Goal: Information Seeking & Learning: Learn about a topic

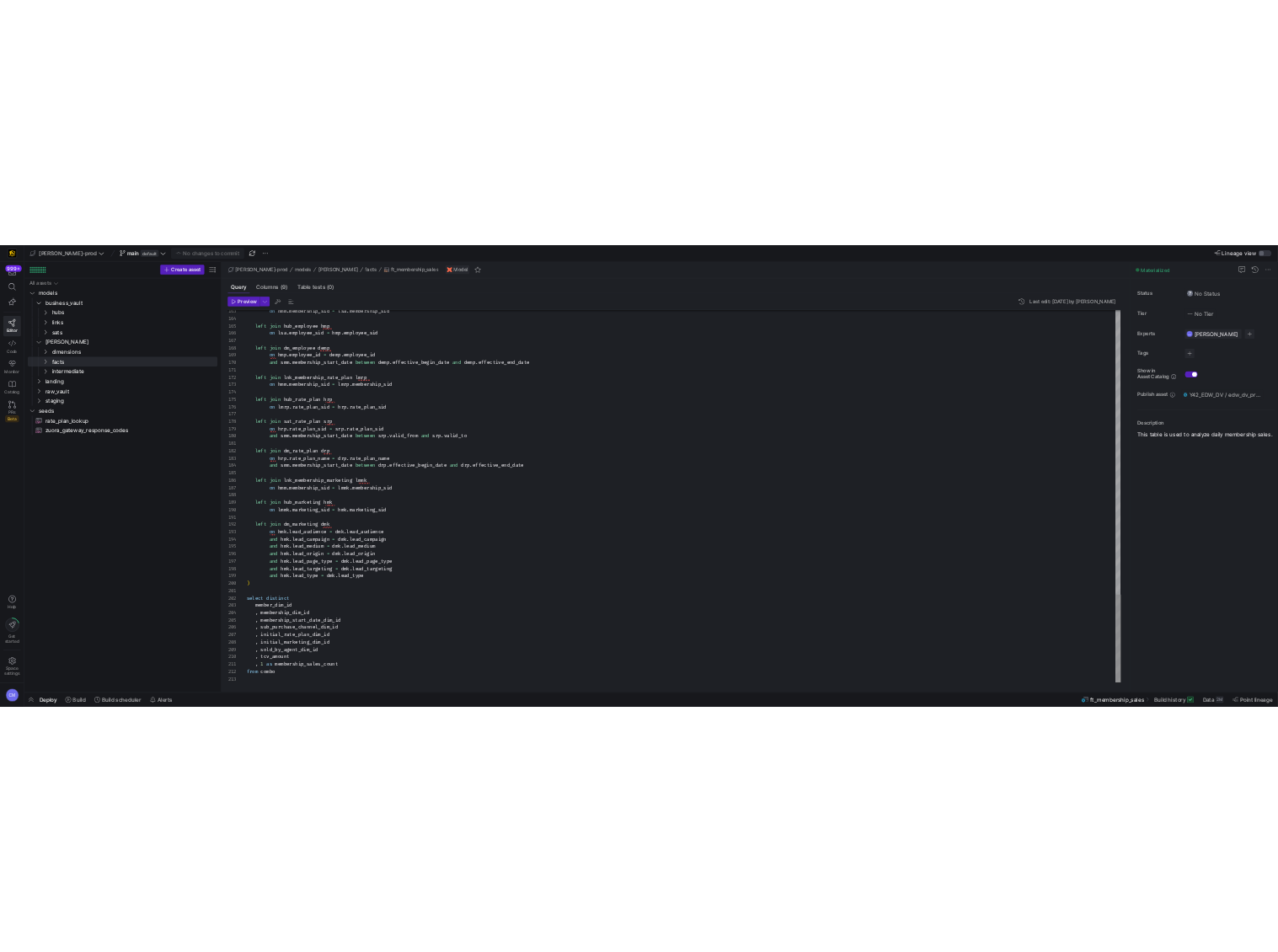
scroll to position [91, 0]
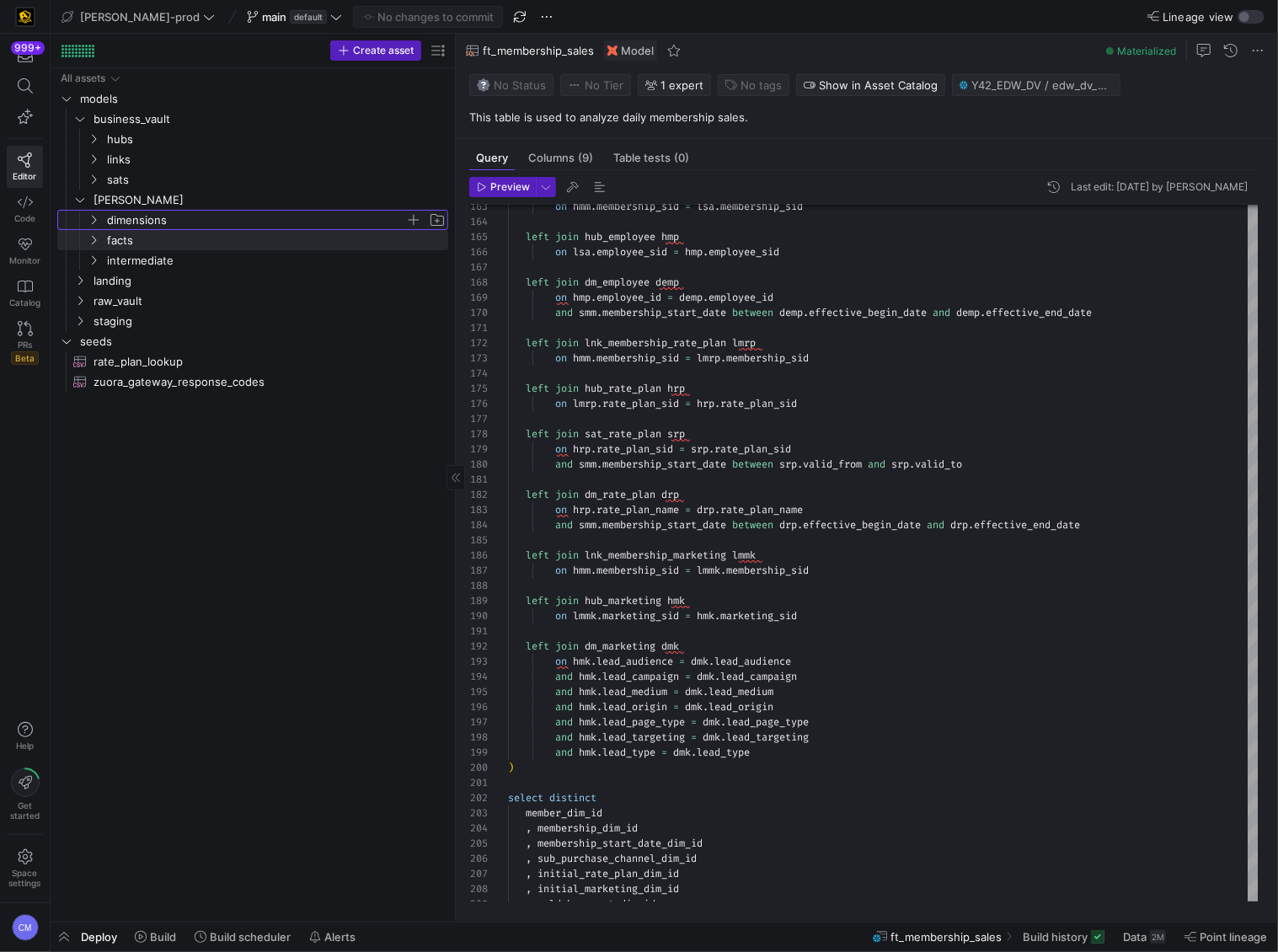
click at [166, 217] on span "dimensions" at bounding box center [256, 221] width 298 height 20
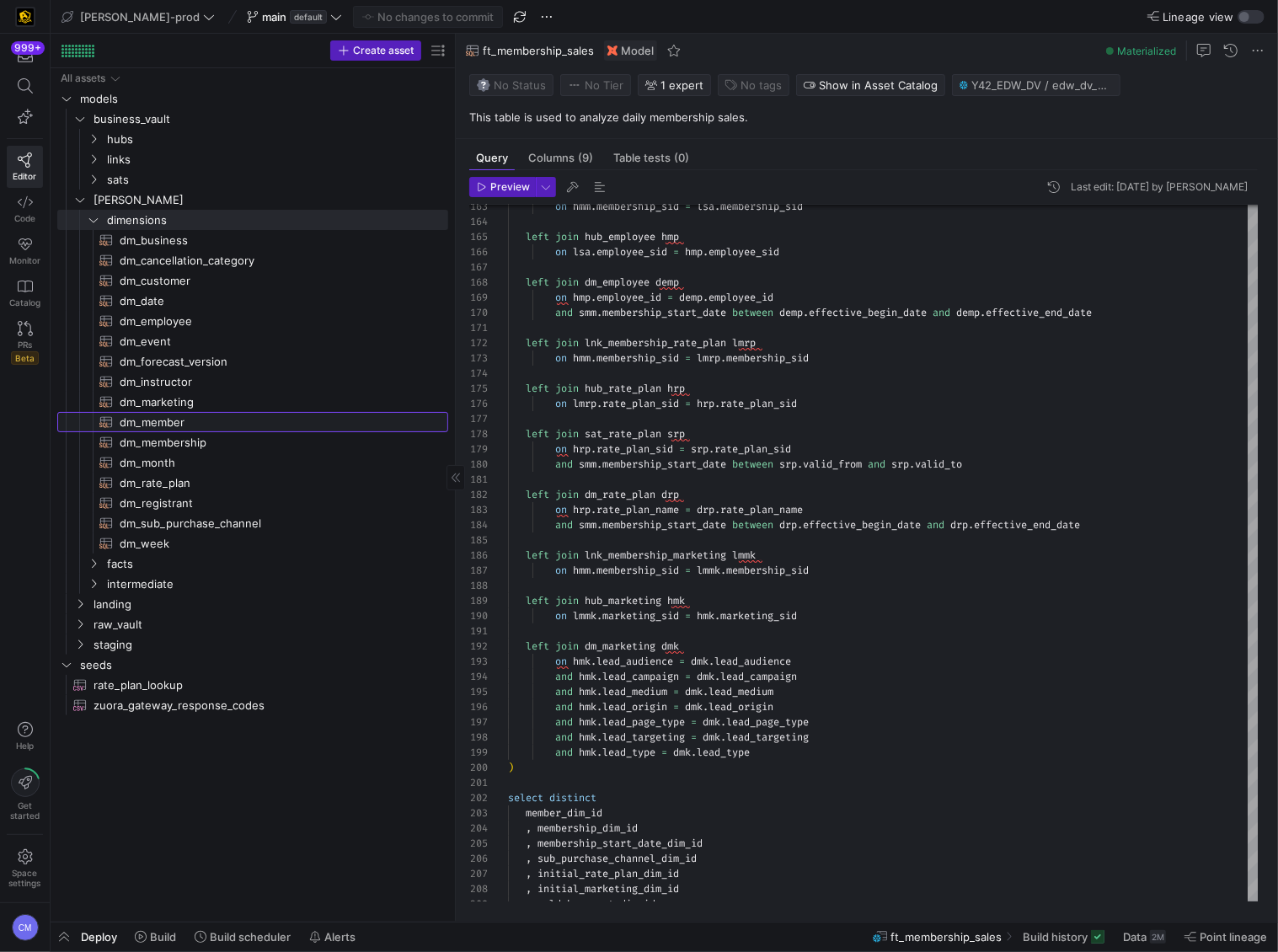
click at [225, 425] on span "dm_member​​​​​​​​​​" at bounding box center [274, 423] width 309 height 20
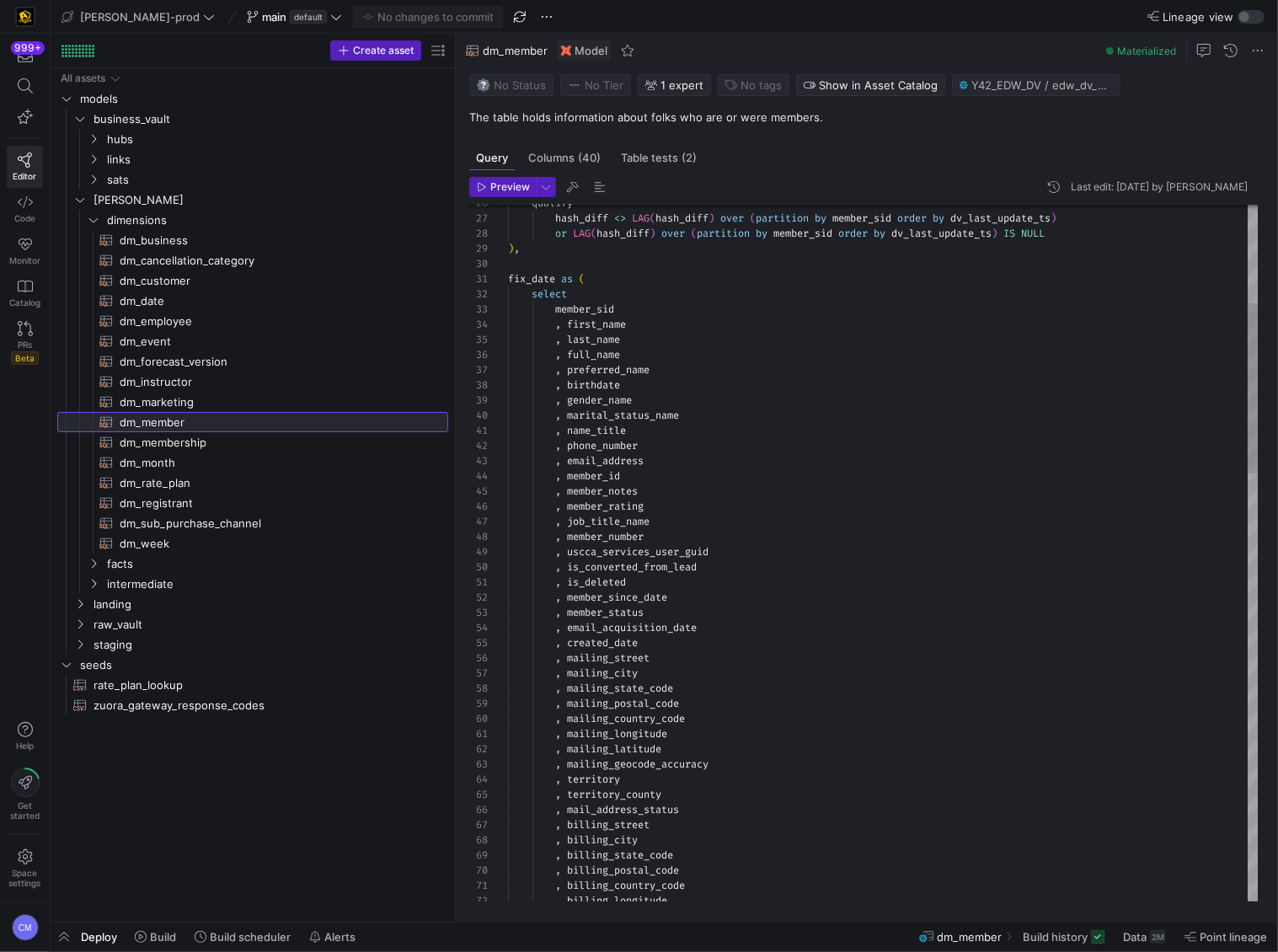
scroll to position [152, 0]
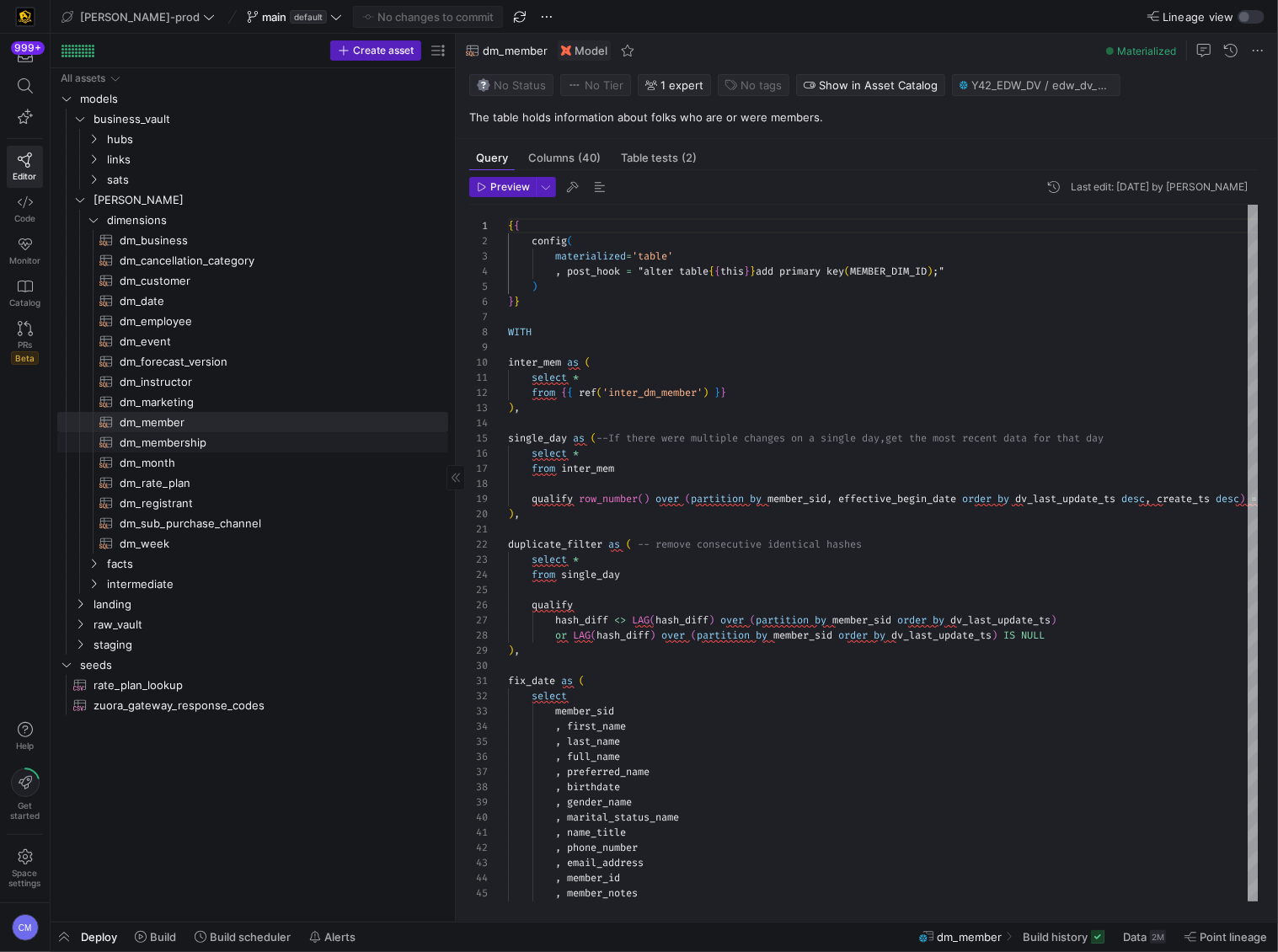
click at [205, 438] on span "dm_membership​​​​​​​​​​" at bounding box center [274, 443] width 309 height 20
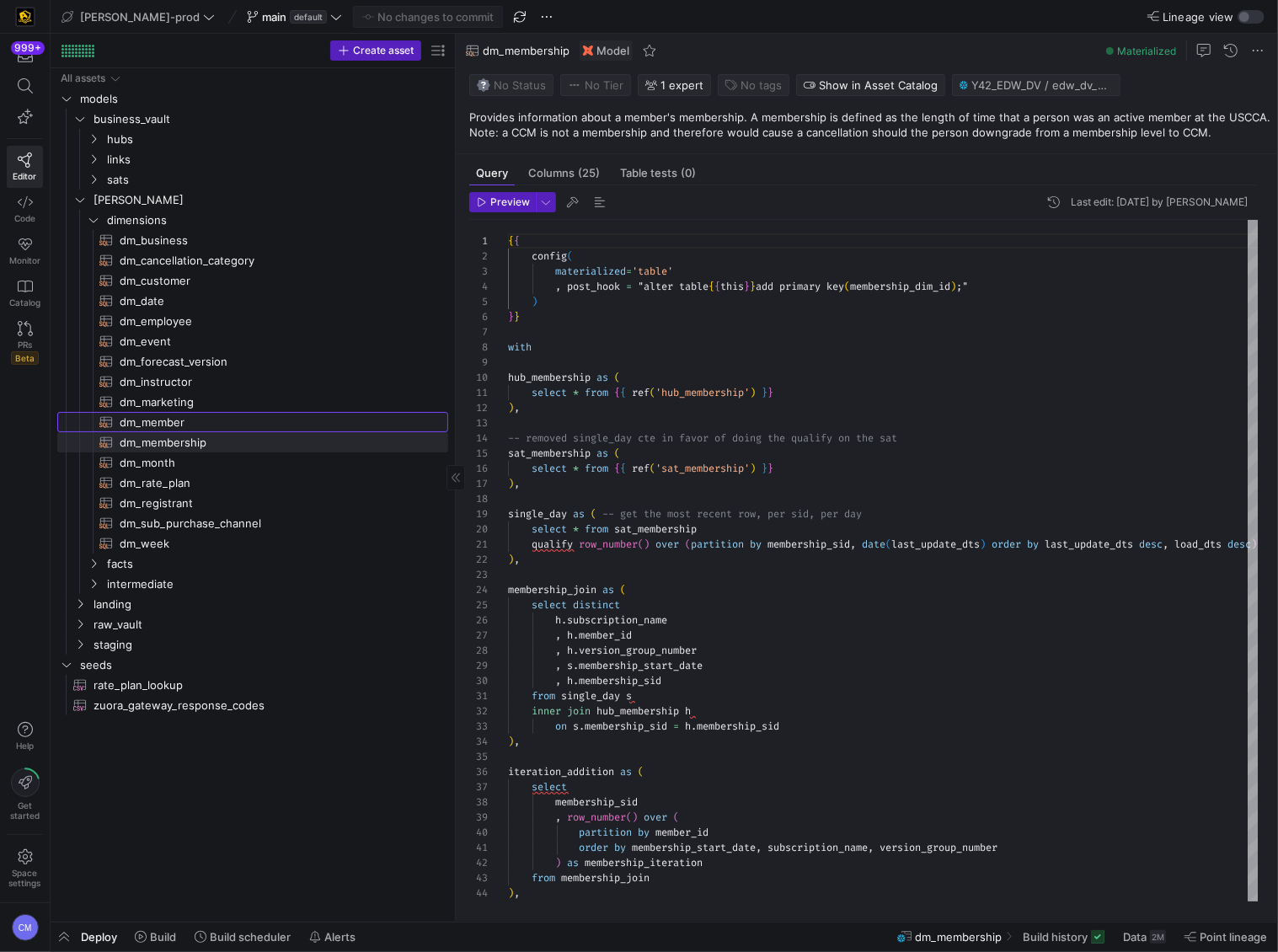
click at [207, 417] on span "dm_member​​​​​​​​​​" at bounding box center [274, 423] width 309 height 20
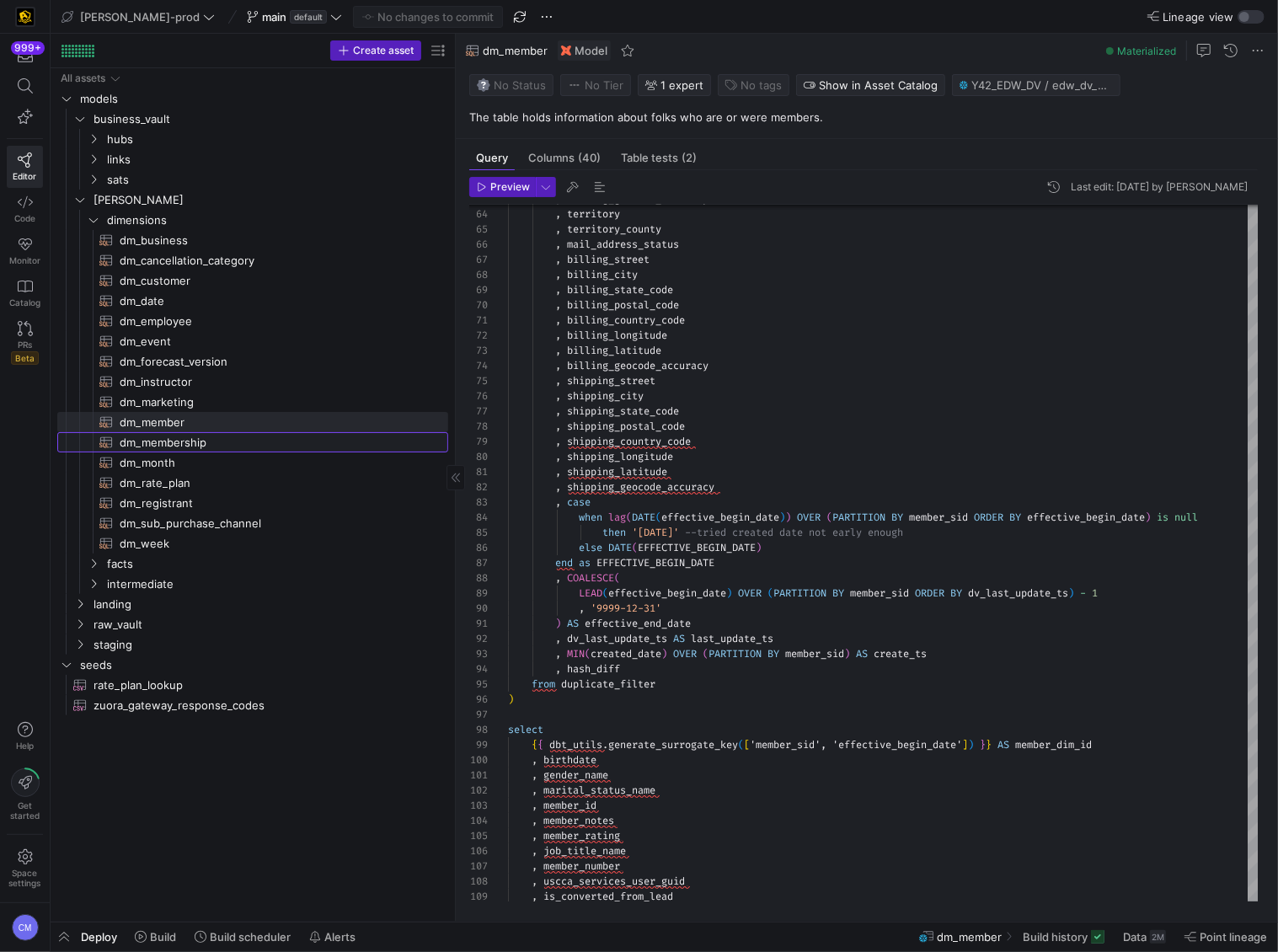
click at [266, 437] on span "dm_membership​​​​​​​​​​" at bounding box center [274, 443] width 309 height 20
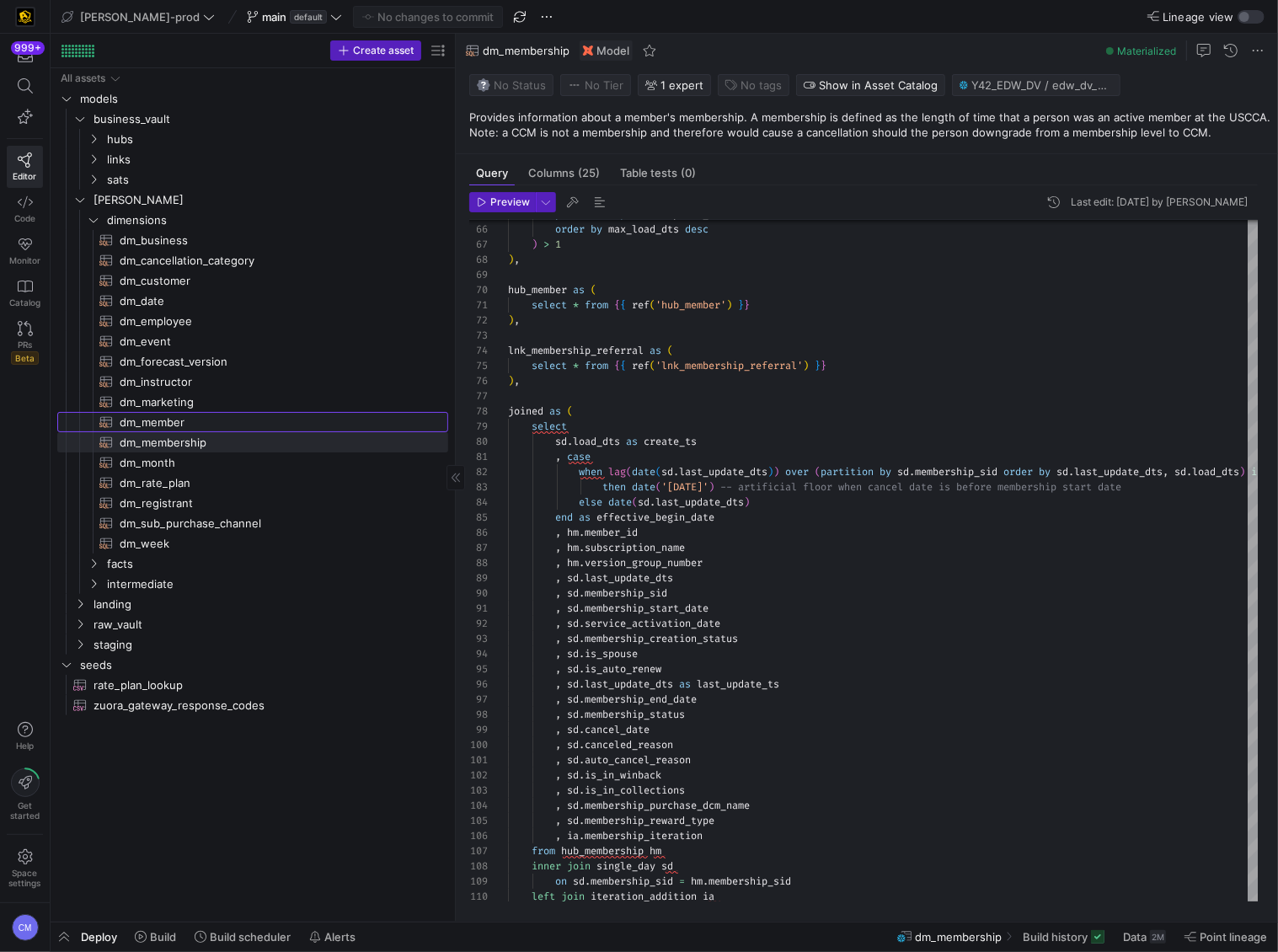
click at [260, 427] on span "dm_member​​​​​​​​​​" at bounding box center [274, 423] width 309 height 20
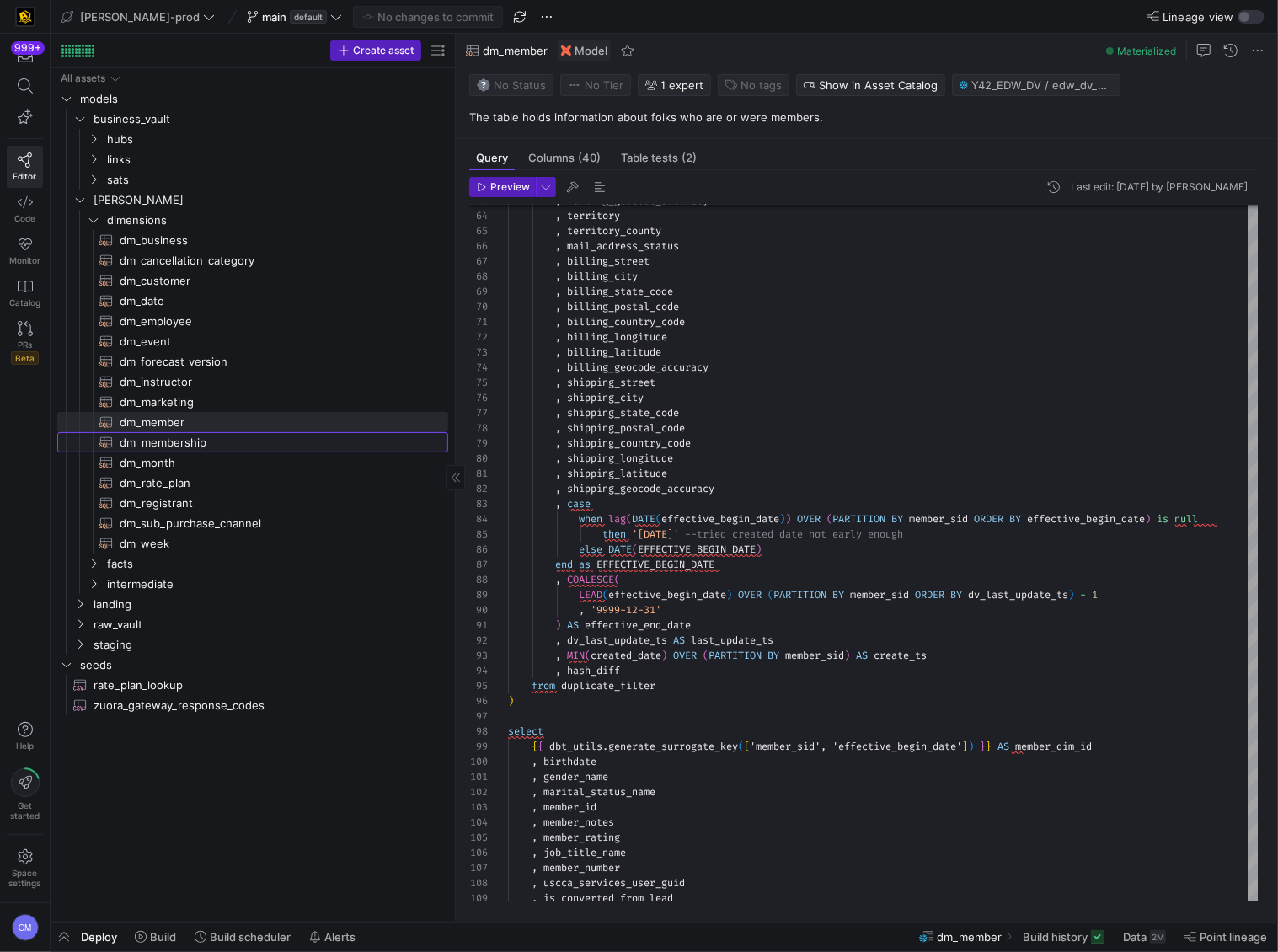
click at [209, 442] on span "dm_membership​​​​​​​​​​" at bounding box center [274, 443] width 309 height 20
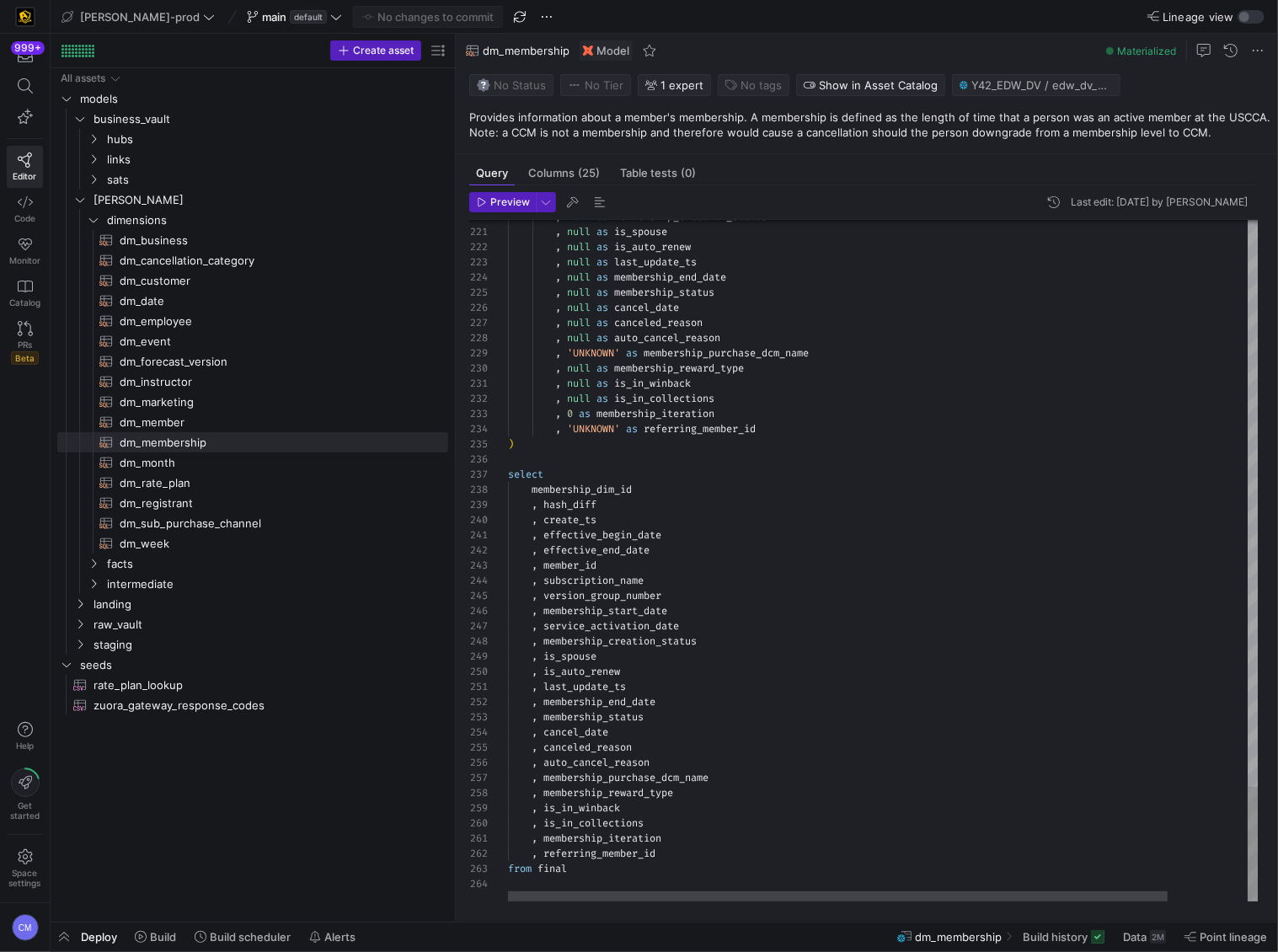
type textarea ", effective_begin_date , effective_end_date , member_id , subscription_name , v…"
type textarea "d"
type textarea ", last_update_ts , membership_end_date , membership_status , cancel_date , canc…"
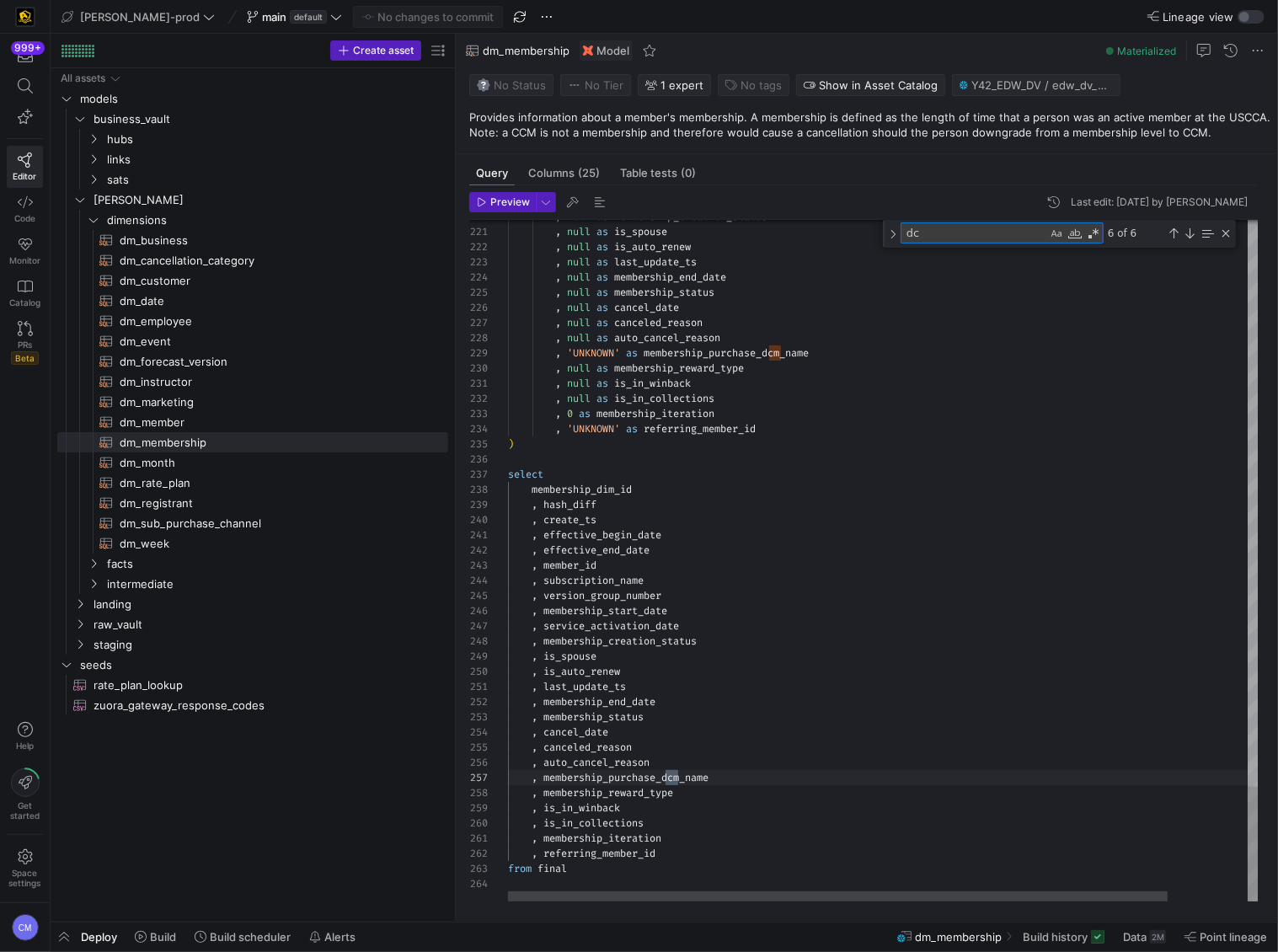
scroll to position [152, 176]
type textarea "dcm"
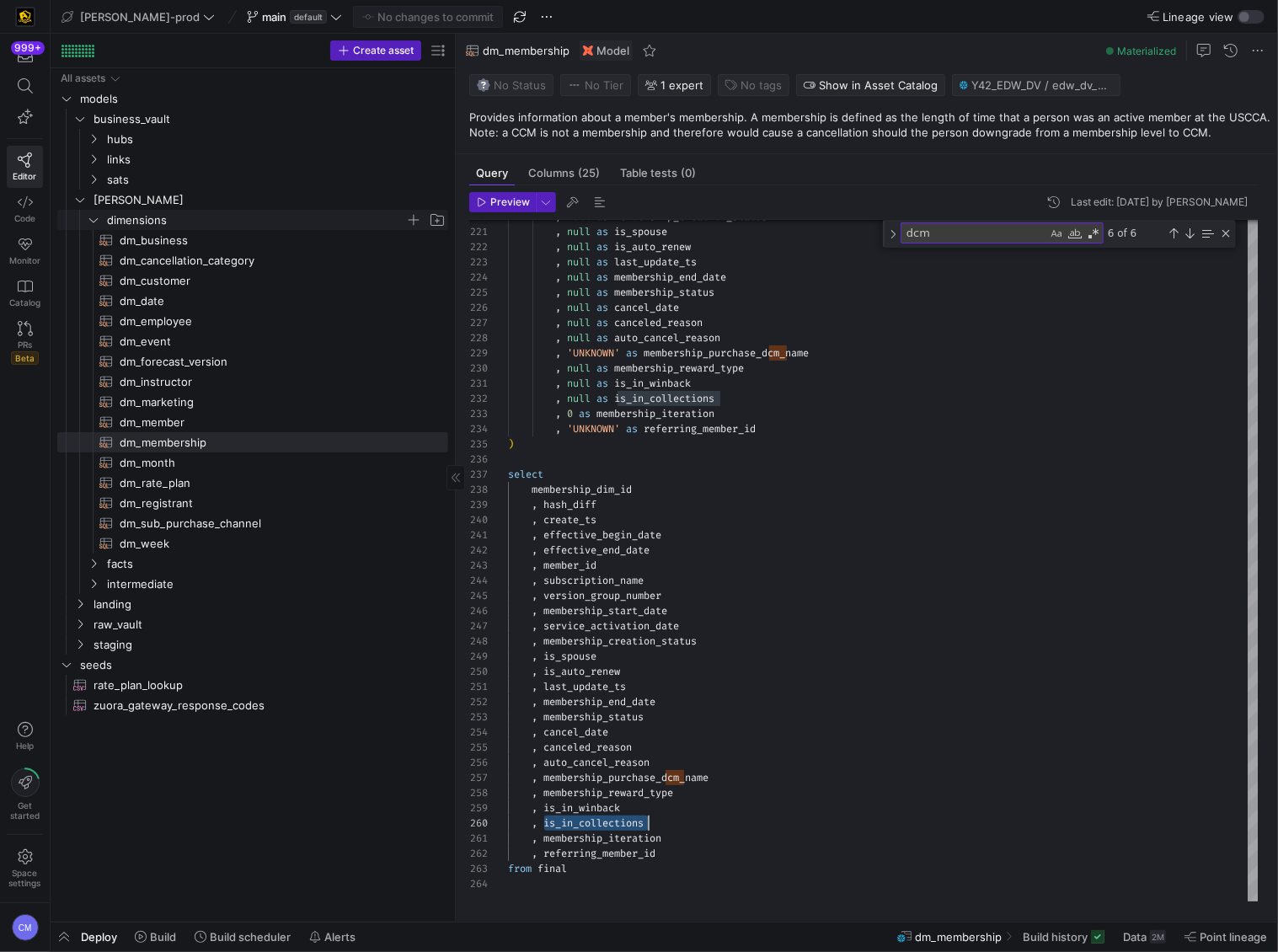
click at [147, 213] on span "dimensions" at bounding box center [256, 221] width 298 height 20
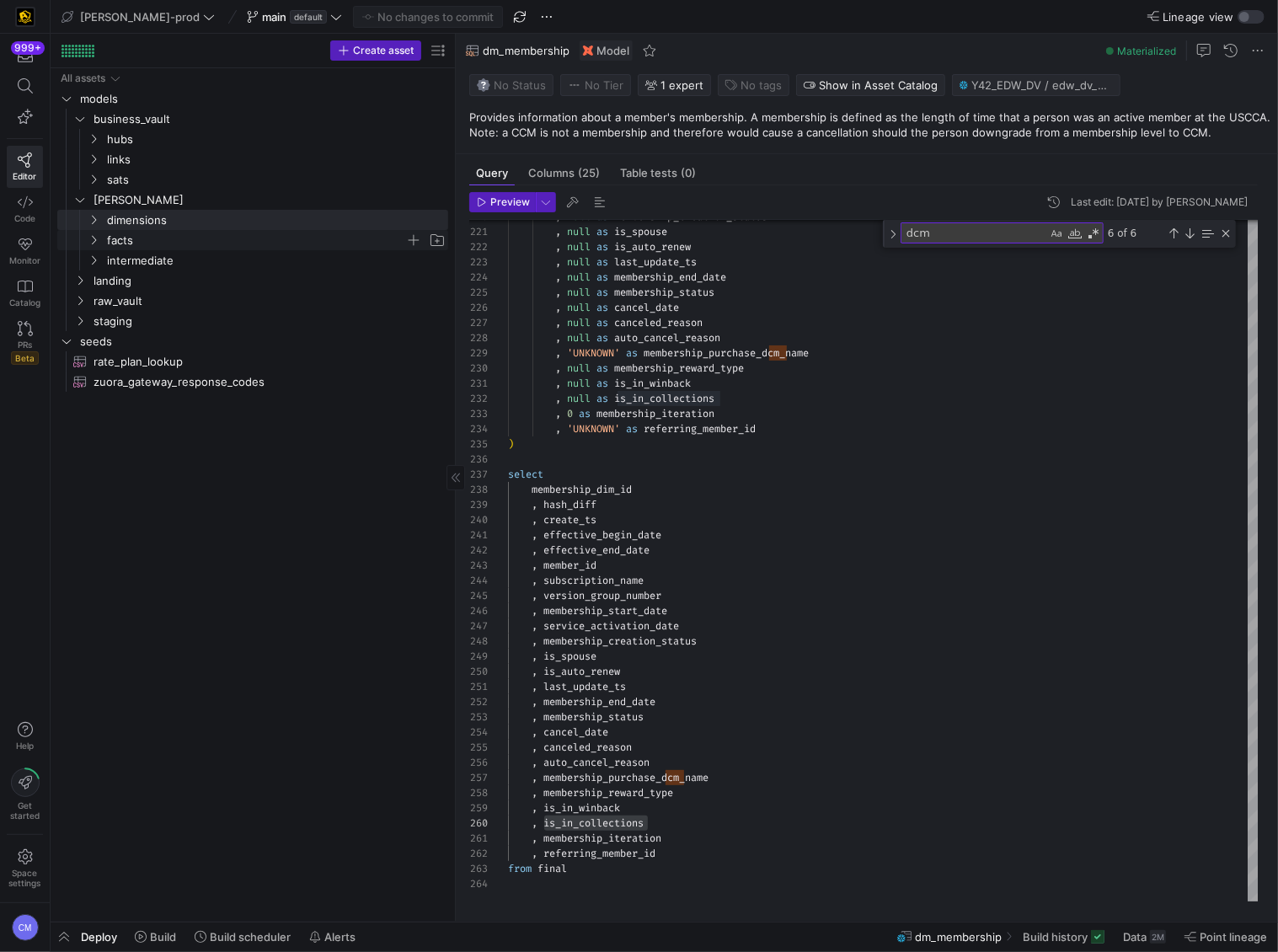
click at [159, 244] on span "facts" at bounding box center [256, 240] width 298 height 20
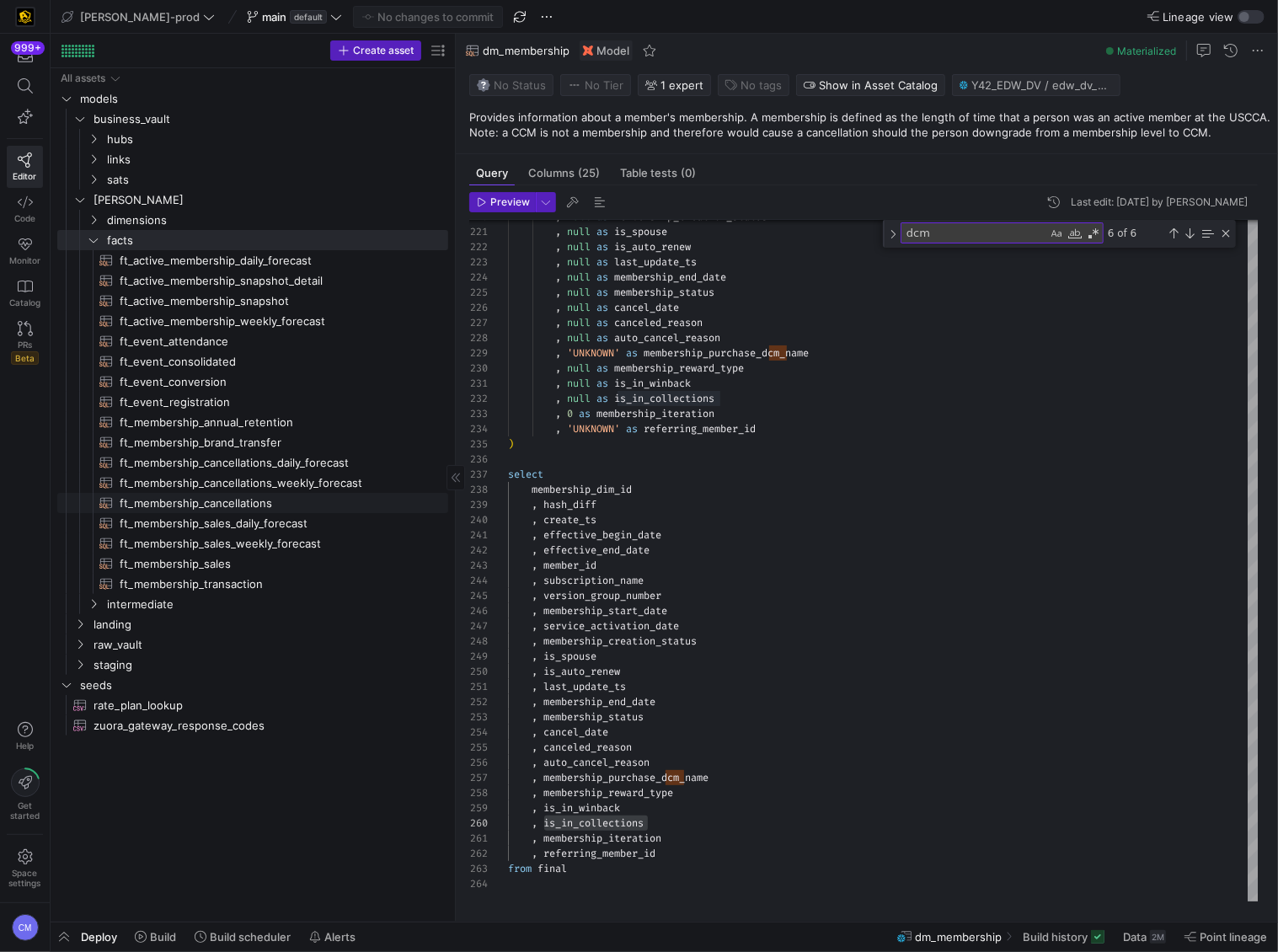
click at [257, 503] on span "ft_membership_cancellations​​​​​​​​​​" at bounding box center [274, 503] width 309 height 20
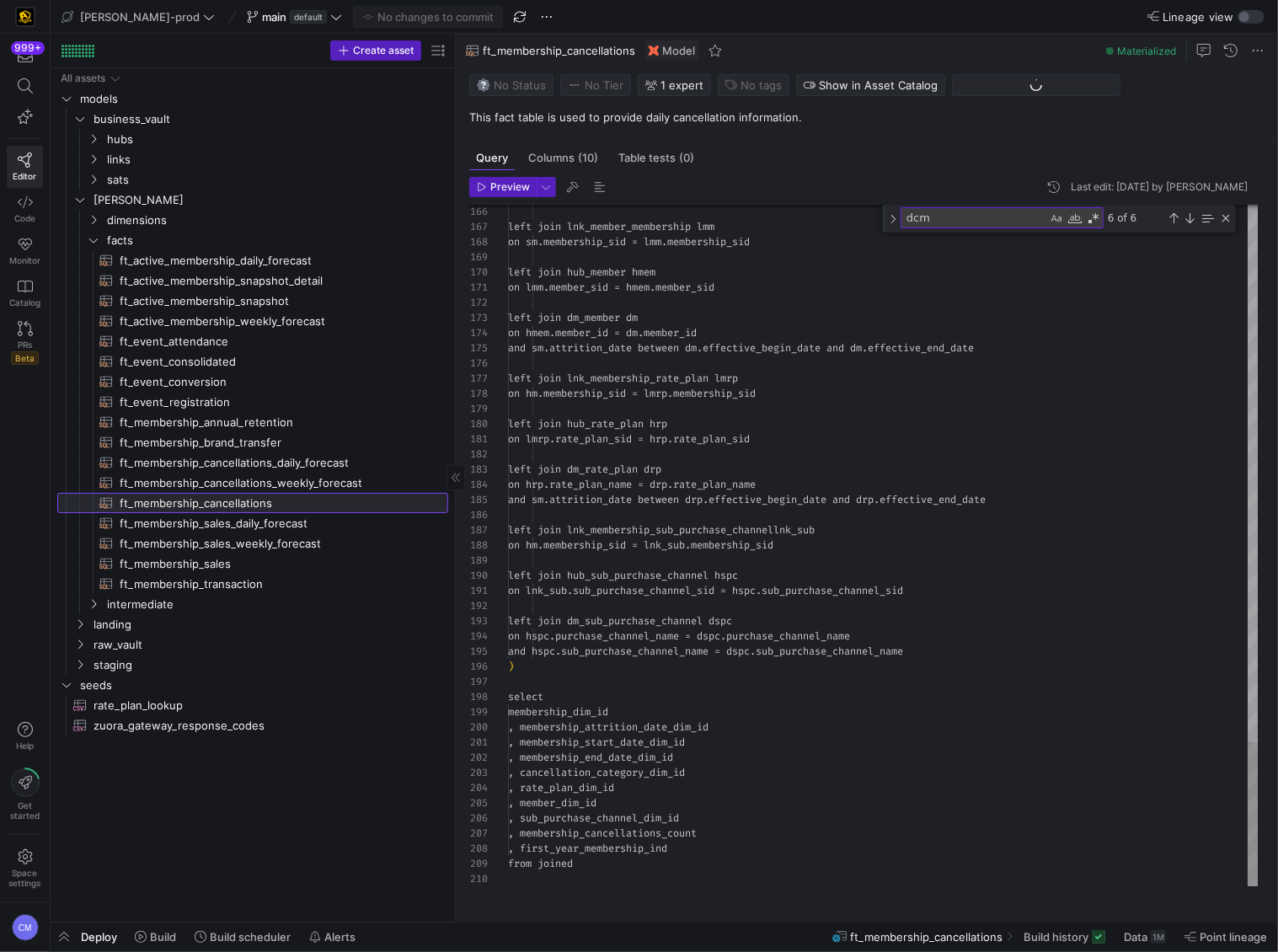
scroll to position [76, 140]
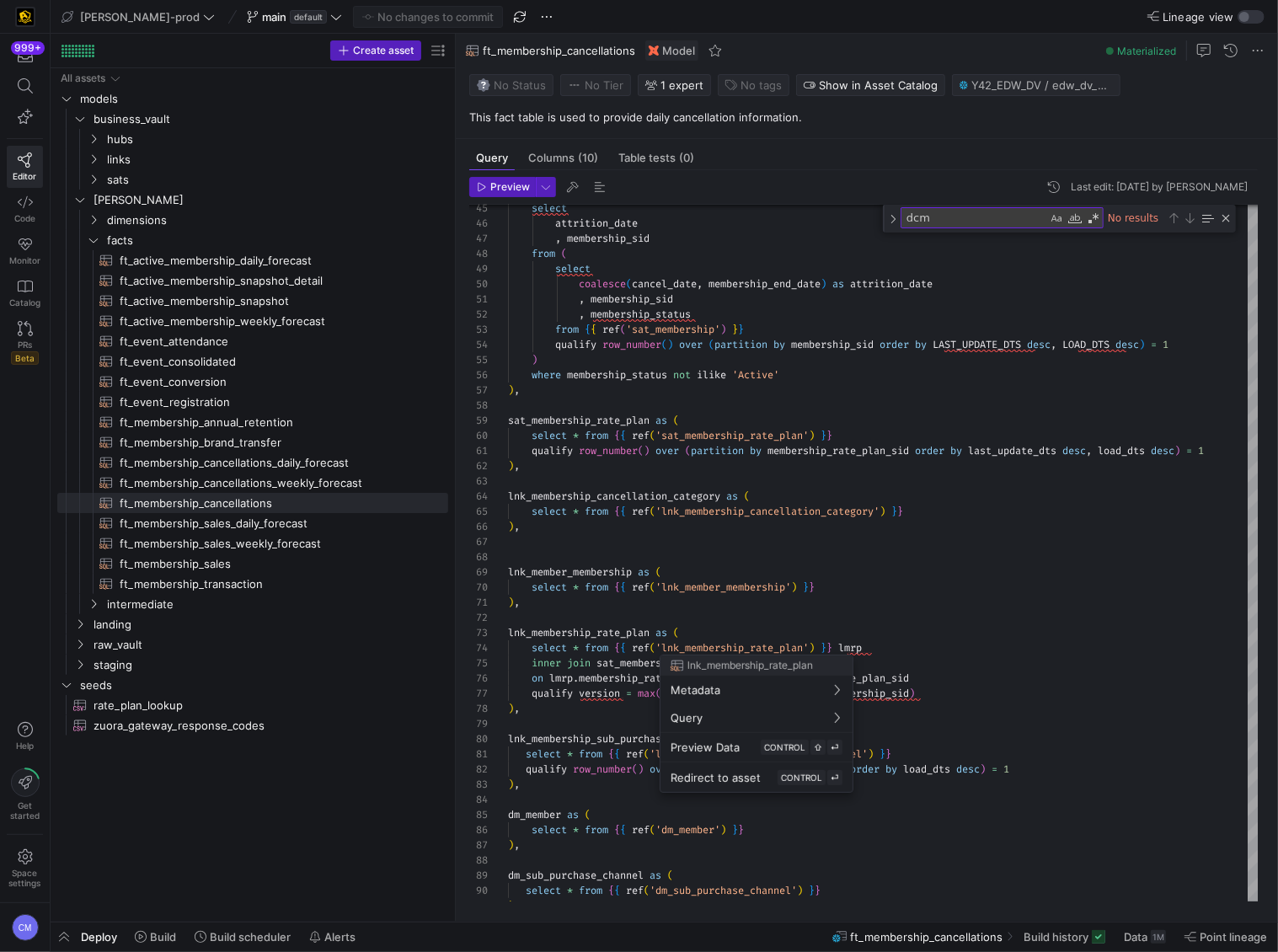
click at [932, 559] on div at bounding box center [639, 476] width 1278 height 952
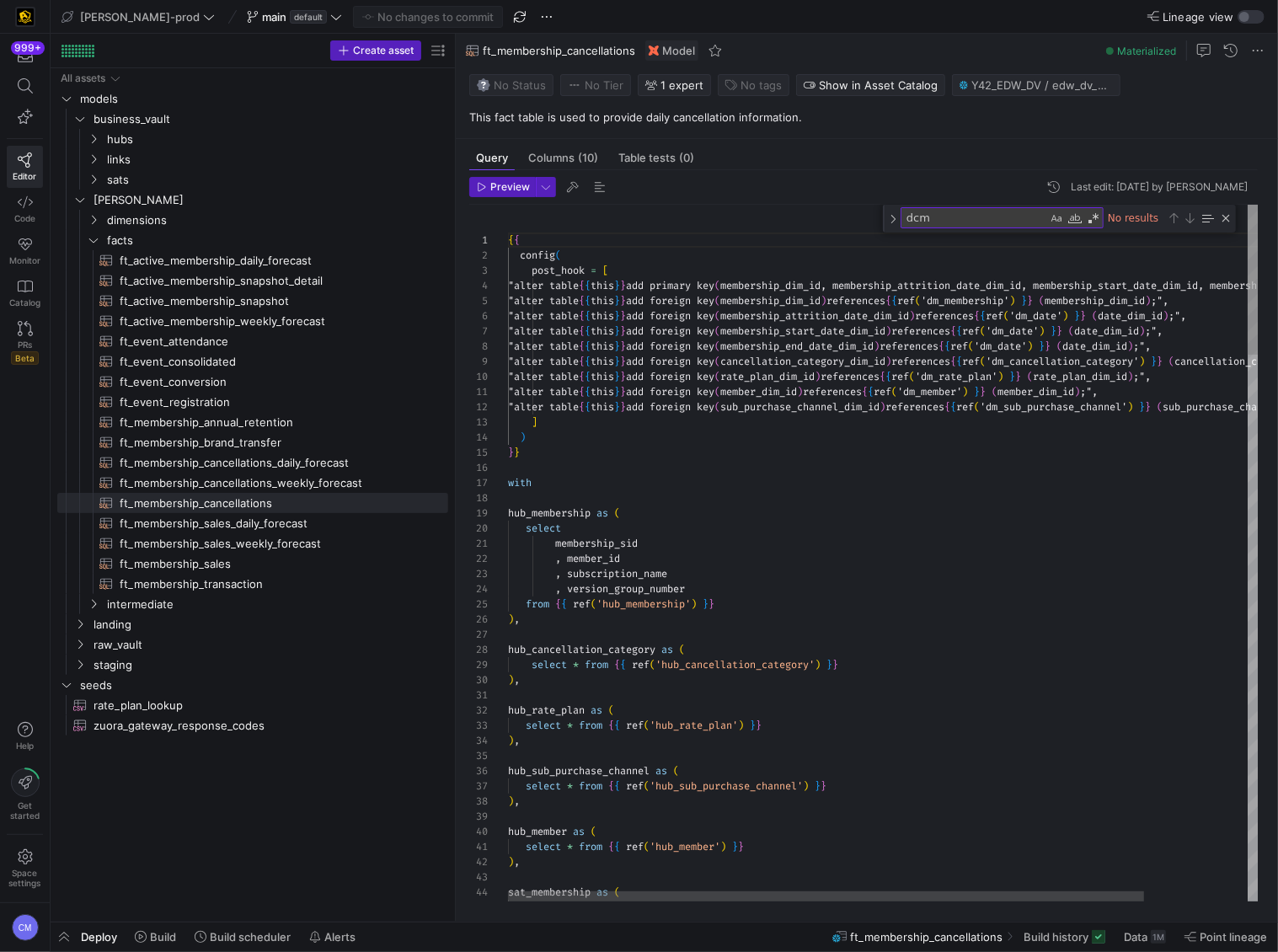
scroll to position [0, 0]
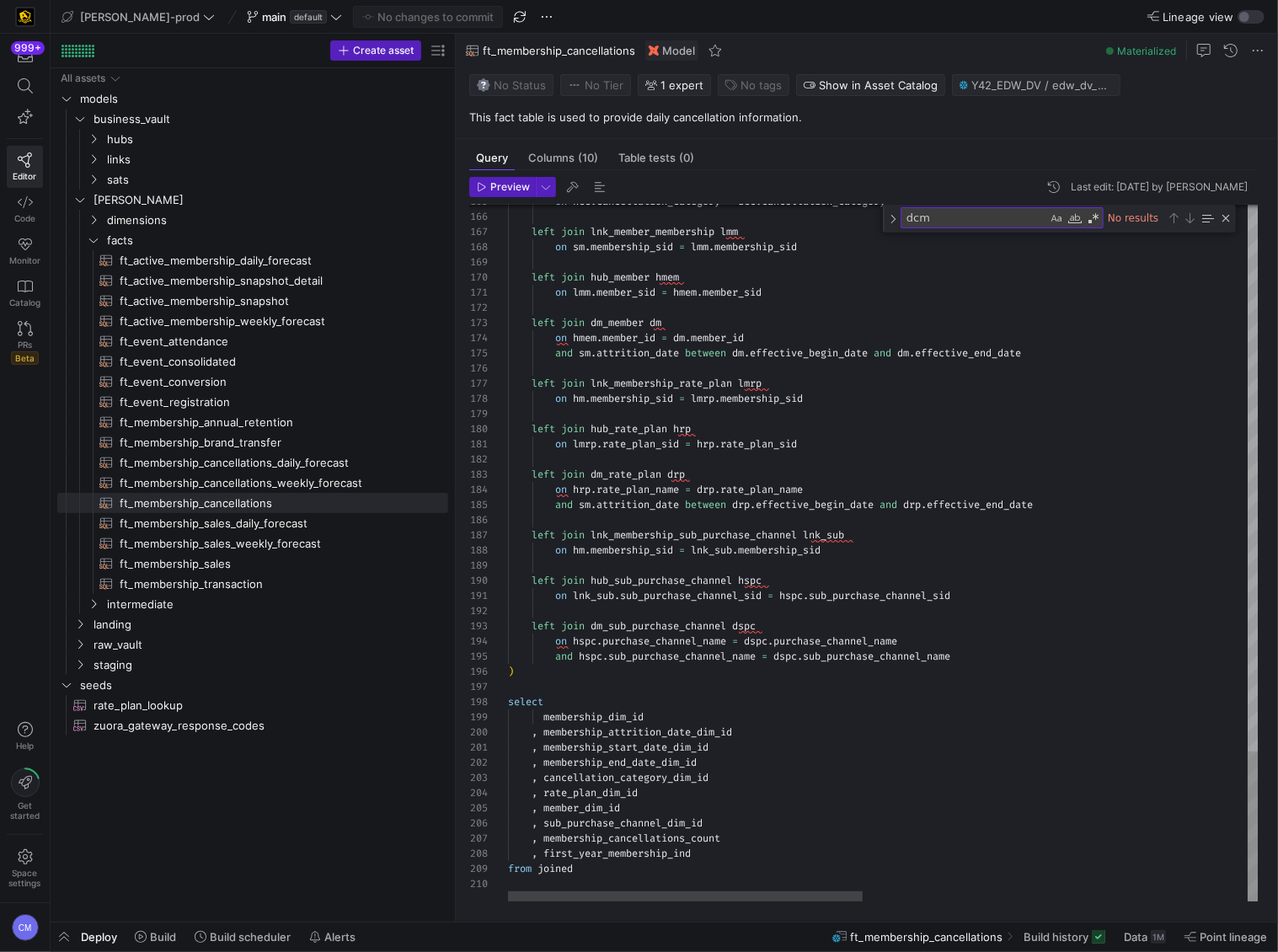
type textarea ", membership_start_date_dim_id , membership_end_date_dim_id , cancellation_cate…"
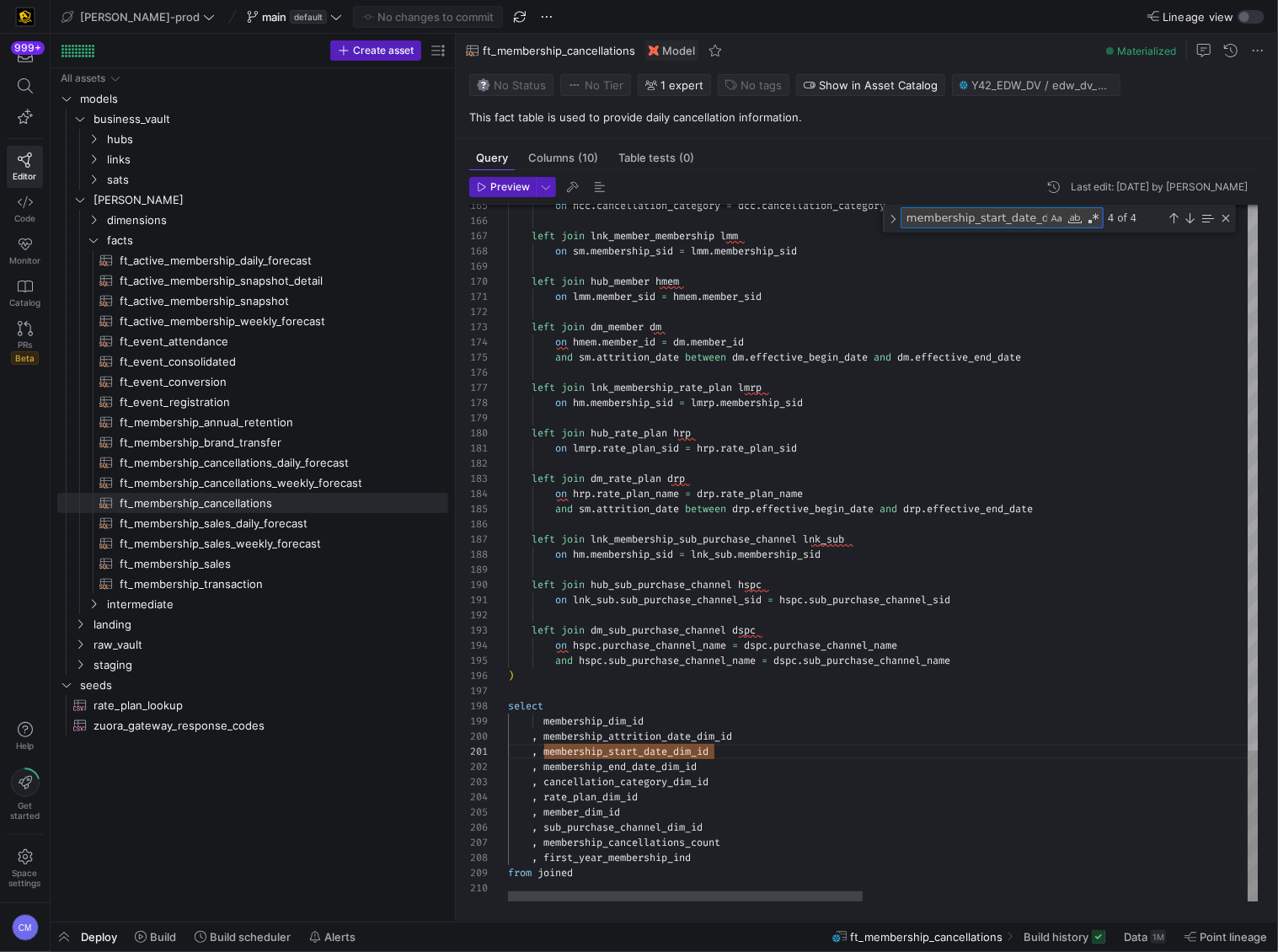
type textarea "i"
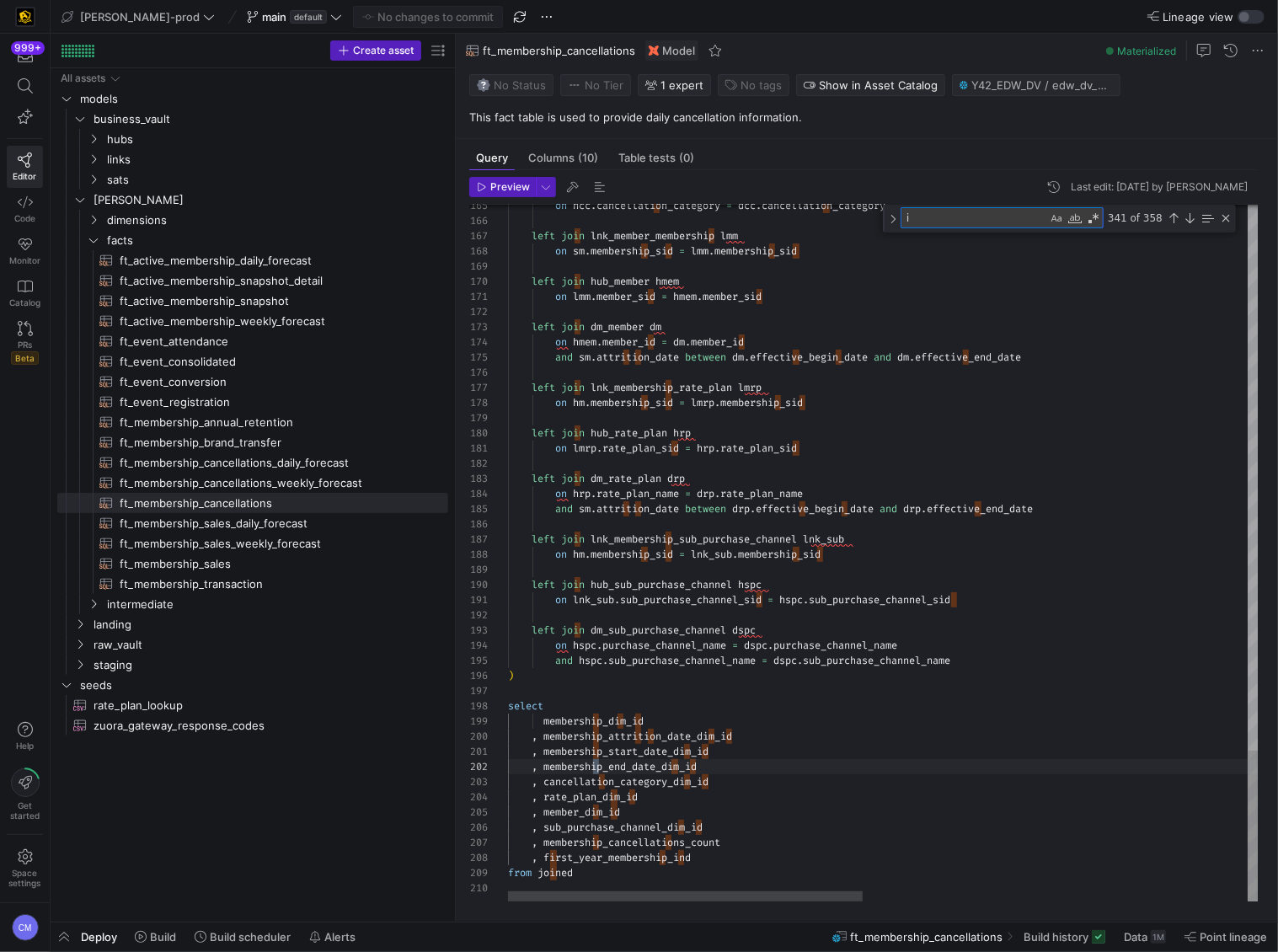
scroll to position [0, 91]
type textarea "{{ config( post_hook = [ "alter table {{ this }} add primary key (membership_di…"
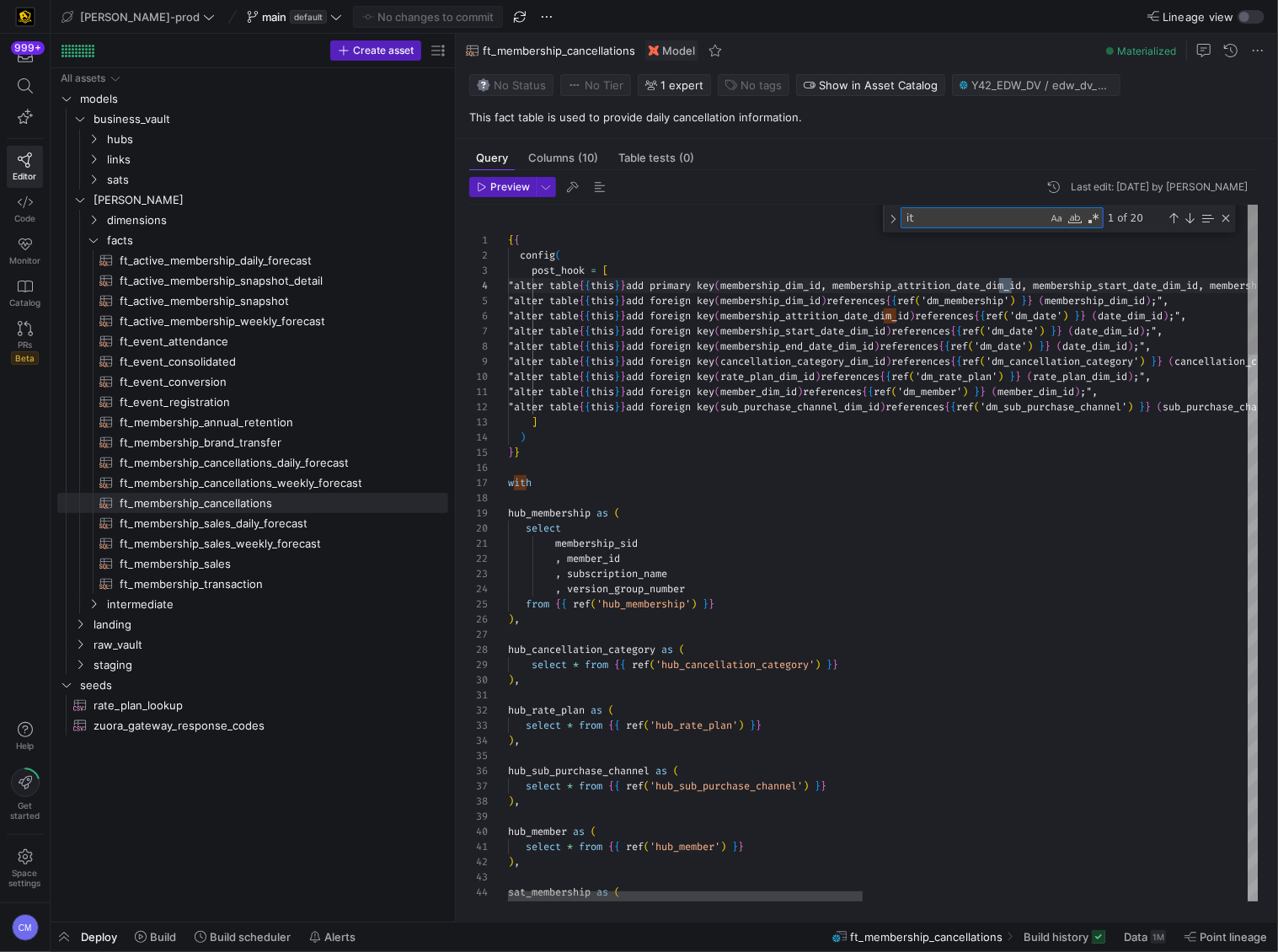
scroll to position [91, 504]
type textarea "iteration"
click at [271, 423] on span "ft_membership_annual_retention​​​​​​​​​​" at bounding box center [274, 423] width 309 height 20
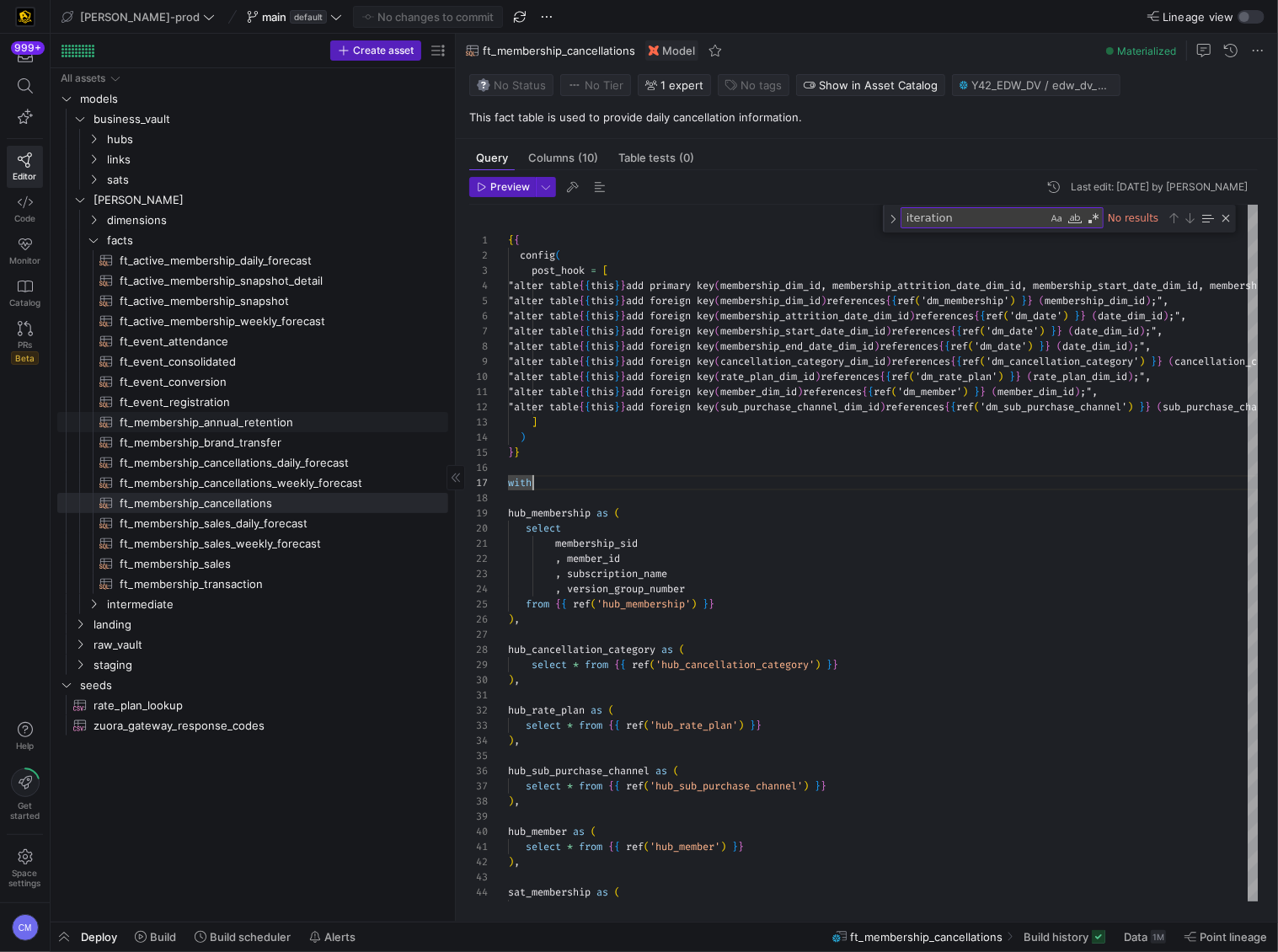
type textarea "{{ config( post_hook = [ "alter table {{ this }} add primary key (membership_di…"
